Goal: Task Accomplishment & Management: Complete application form

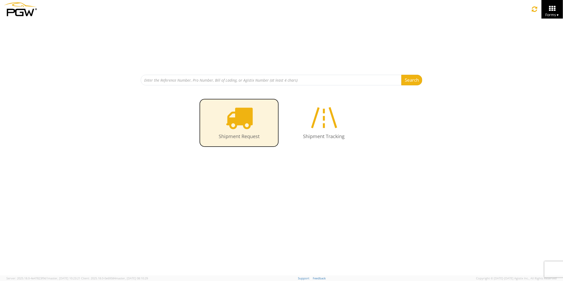
click at [231, 120] on icon at bounding box center [238, 117] width 27 height 27
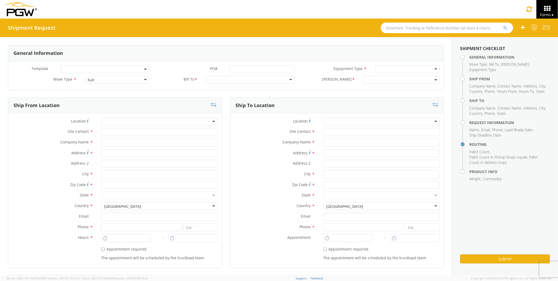
click at [390, 28] on input "text" at bounding box center [447, 28] width 132 height 11
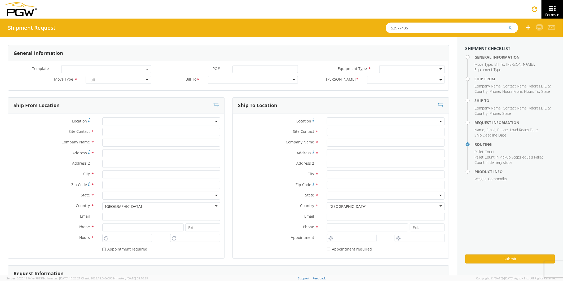
type input "52977436"
click at [508, 25] on button "submit" at bounding box center [510, 28] width 5 height 6
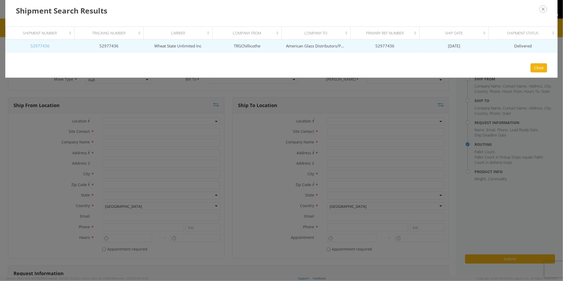
click at [36, 46] on link "52977436" at bounding box center [39, 45] width 19 height 5
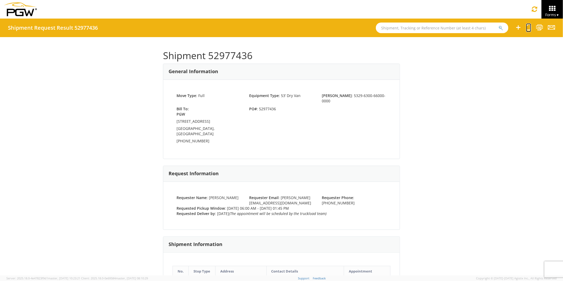
click at [529, 27] on icon at bounding box center [528, 27] width 5 height 7
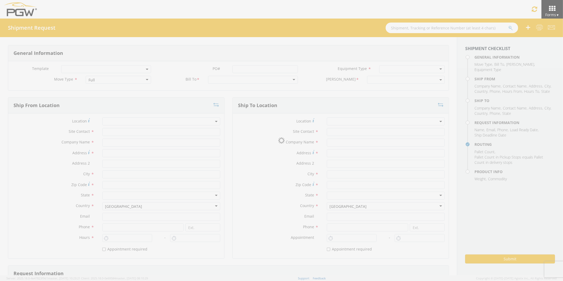
select select
type input "Broo [PERSON_NAME]"
type input "TRGChillicothe"
type input "[STREET_ADDRESS][PERSON_NAME]"
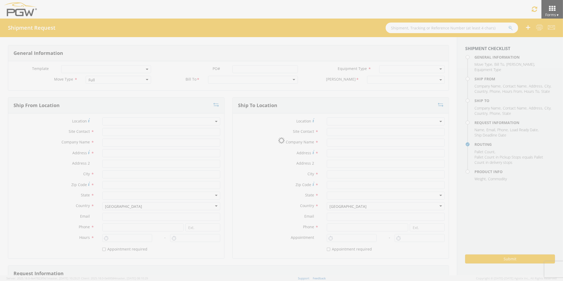
type input "Chillicothe"
type input "45601"
type input "[EMAIL_ADDRESS][PERSON_NAME][DOMAIN_NAME]"
type input "[PHONE_NUMBER]"
type input "6:00 AM"
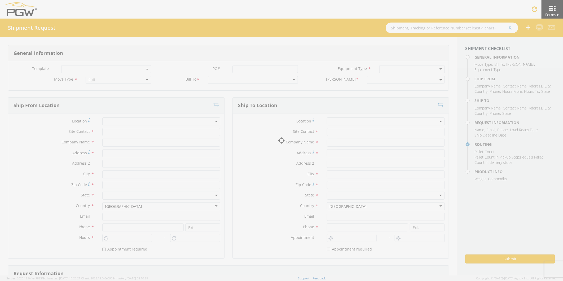
type input "1:45 PM"
select select
type input "[PERSON_NAME]"
type input "American Glass Distributors/PGW"
type input "[STREET_ADDRESS]"
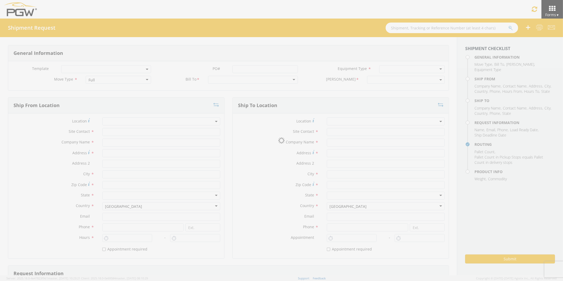
type input "[GEOGRAPHIC_DATA]"
type input "76115"
type input "[EMAIL_ADDRESS][DOMAIN_NAME]"
type input "[PHONE_NUMBER]"
type input "[PERSON_NAME]"
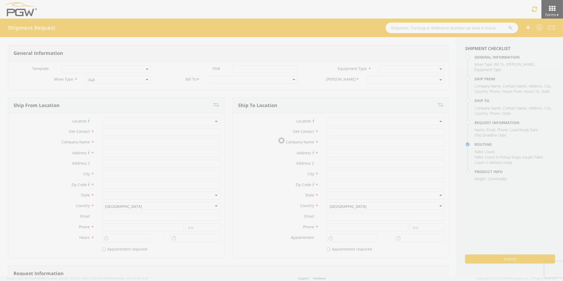
type input "[EMAIL_ADDRESS][PERSON_NAME][DOMAIN_NAME]"
checkbox input "true"
type input "[PHONE_NUMBER]"
type input "15000"
type input "8"
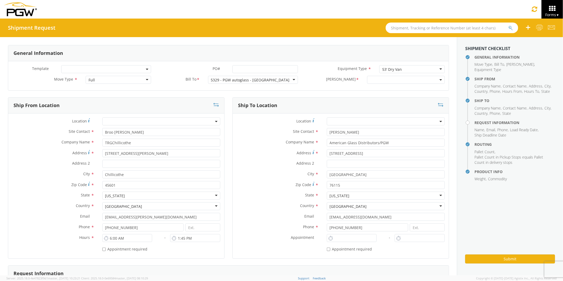
select select "5329-6300-66000-0000"
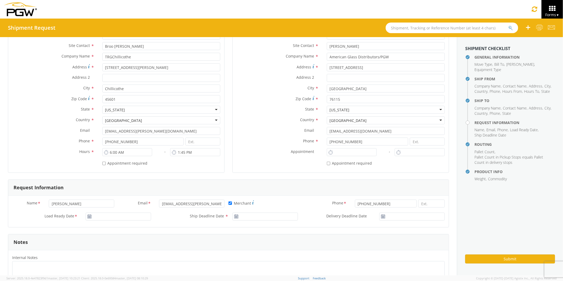
scroll to position [88, 0]
click at [96, 214] on input "[DATE]" at bounding box center [118, 214] width 65 height 8
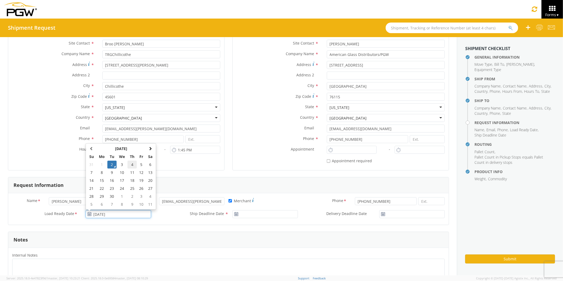
click at [131, 163] on td "4" at bounding box center [131, 165] width 9 height 8
type input "[DATE]"
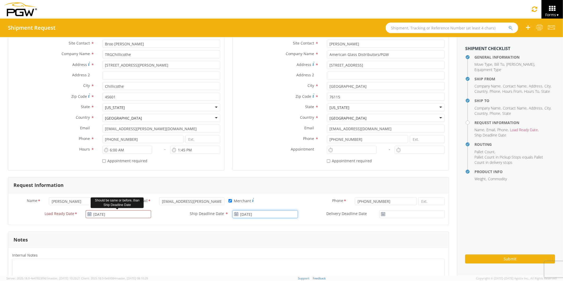
click at [248, 214] on input "[DATE]" at bounding box center [264, 214] width 65 height 8
click at [276, 163] on td "4" at bounding box center [278, 165] width 9 height 8
type input "[DATE]"
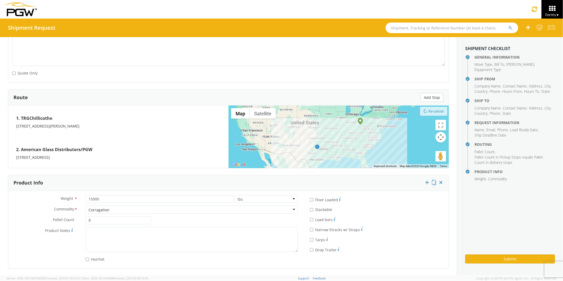
scroll to position [352, 0]
drag, startPoint x: 91, startPoint y: 221, endPoint x: 78, endPoint y: 221, distance: 13.5
click at [77, 221] on div "Pallet Count * 8" at bounding box center [81, 220] width 147 height 8
type input "51"
drag, startPoint x: 100, startPoint y: 199, endPoint x: 73, endPoint y: 198, distance: 26.5
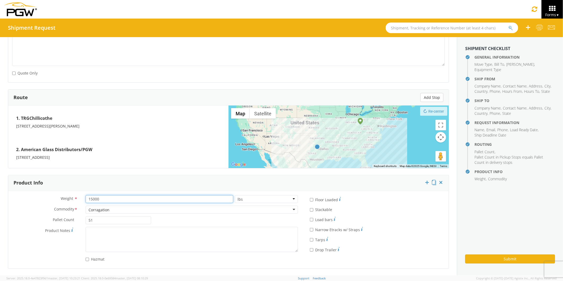
click at [73, 198] on div "Weight * 15000 lbs kgs" at bounding box center [155, 199] width 294 height 8
type input "5100"
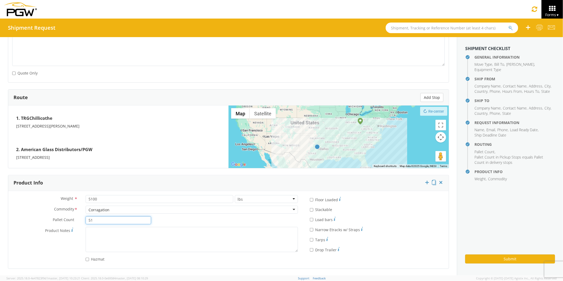
click at [128, 219] on input "51" at bounding box center [118, 220] width 65 height 8
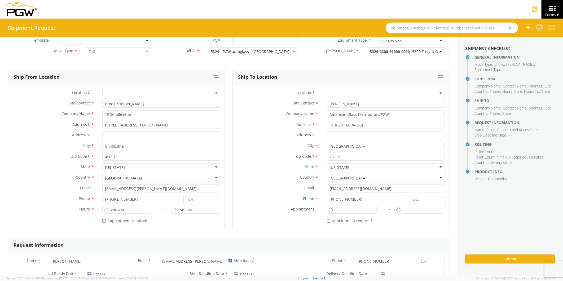
scroll to position [0, 0]
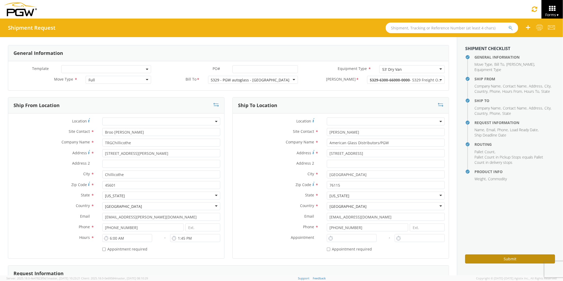
click at [473, 260] on button "Submit" at bounding box center [510, 258] width 90 height 9
